Goal: Obtain resource: Download file/media

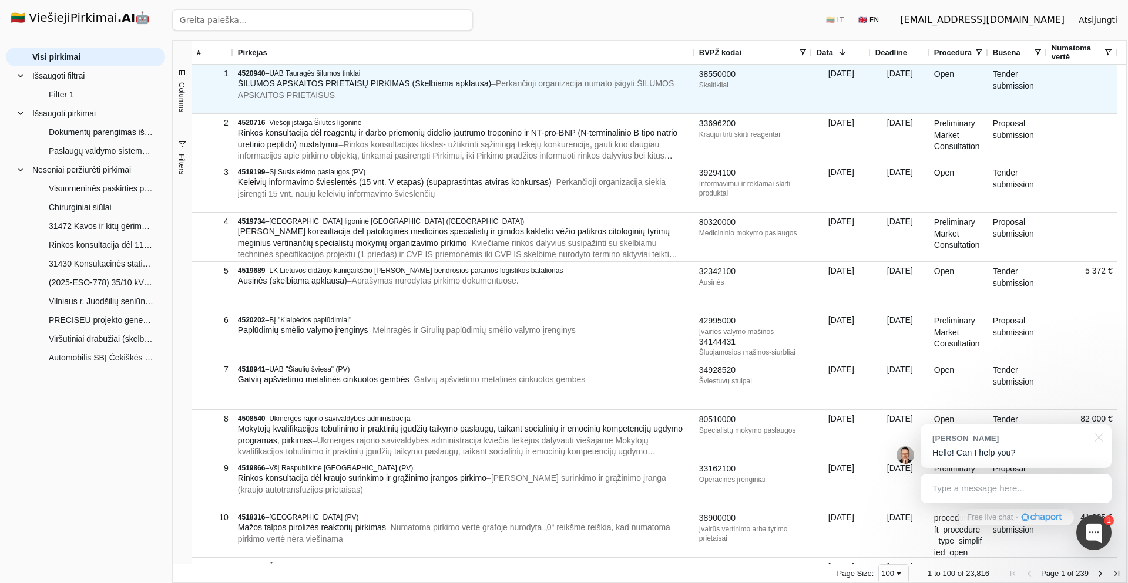
click at [443, 82] on span "ŠILUMOS APSKAITOS PRIETAISŲ PIRKIMAS (Skelbiama apklausa)" at bounding box center [364, 83] width 253 height 9
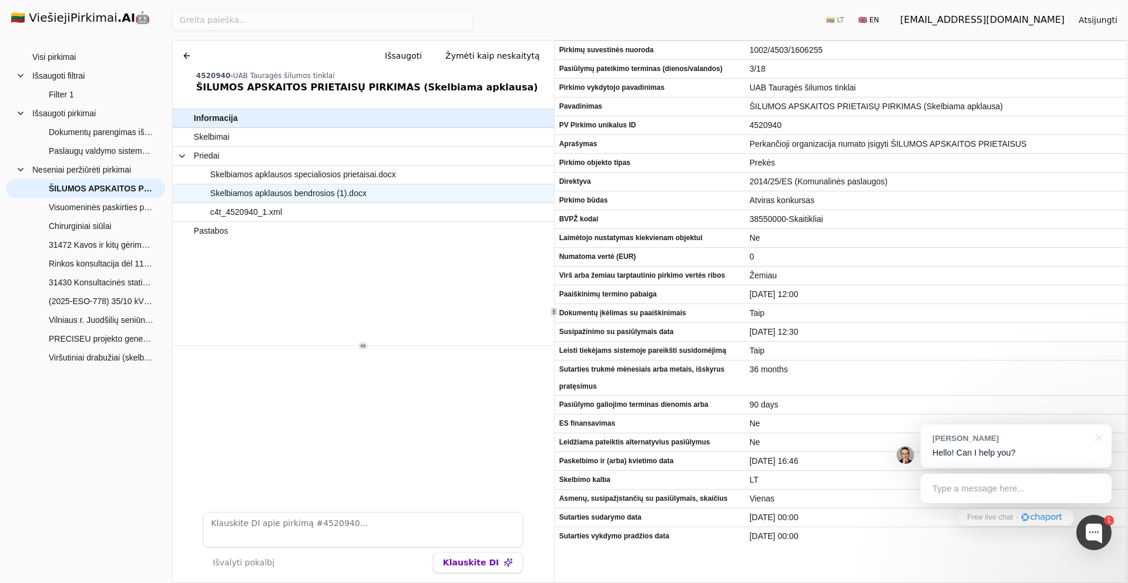
click at [371, 193] on span "Skelbiamos apklausos bendrosios (1).docx" at bounding box center [357, 193] width 327 height 17
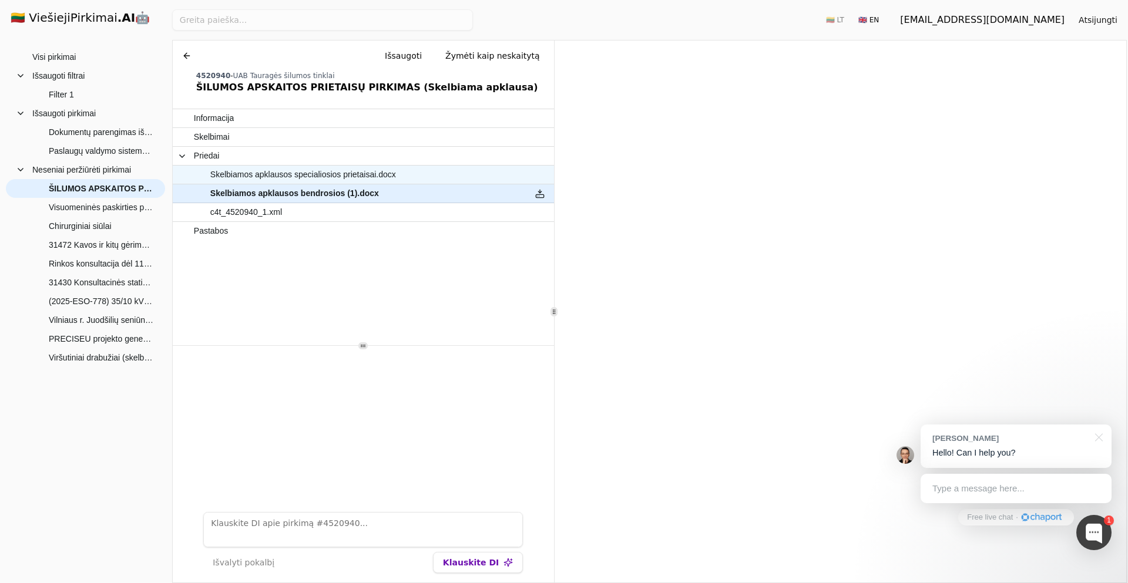
click at [360, 174] on span "Skelbiamos apklausos specialiosios prietaisai.docx" at bounding box center [303, 174] width 186 height 17
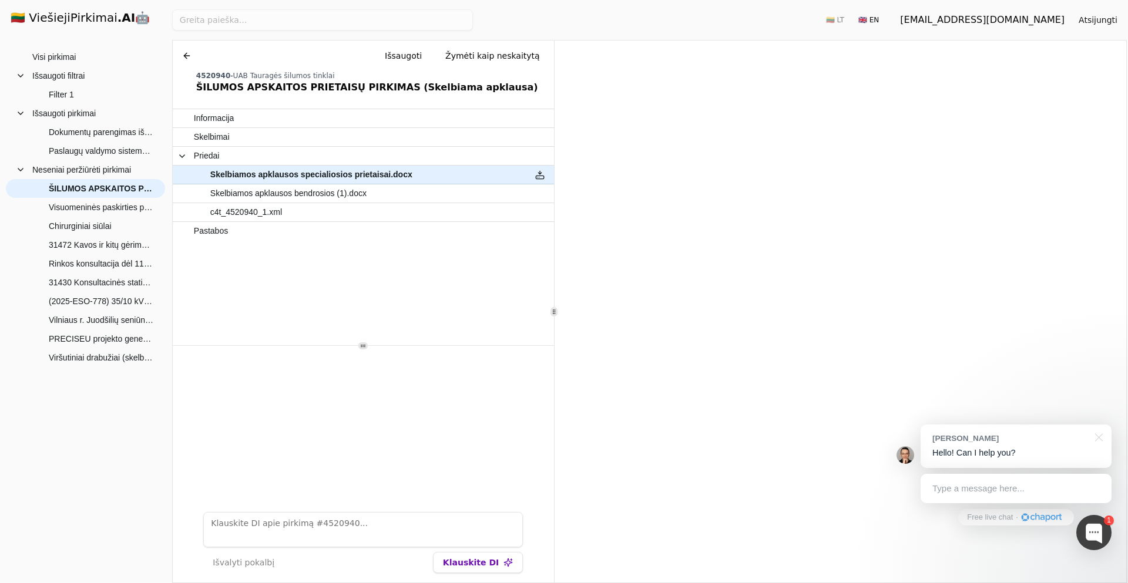
drag, startPoint x: 189, startPoint y: 55, endPoint x: 196, endPoint y: 56, distance: 7.3
click at [190, 53] on button at bounding box center [186, 55] width 19 height 21
